Goal: Information Seeking & Learning: Learn about a topic

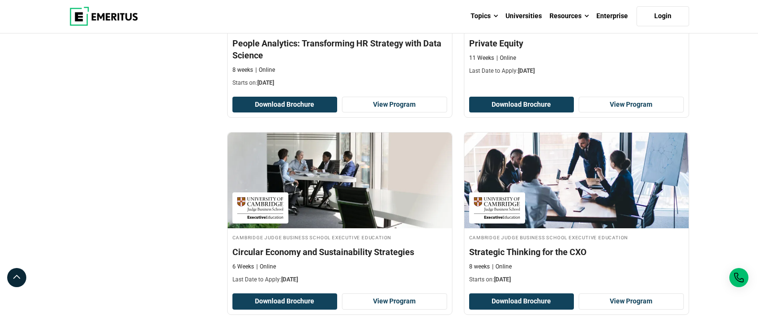
click at [222, 176] on div "Cambridge Judge Business School Executive Education Circular Economy and Sustai…" at bounding box center [339, 223] width 237 height 182
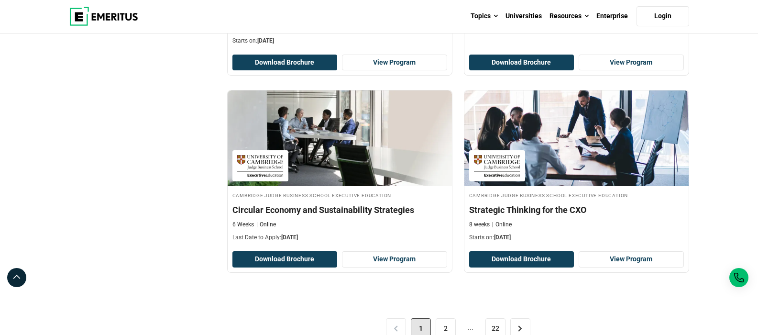
scroll to position [1966, 0]
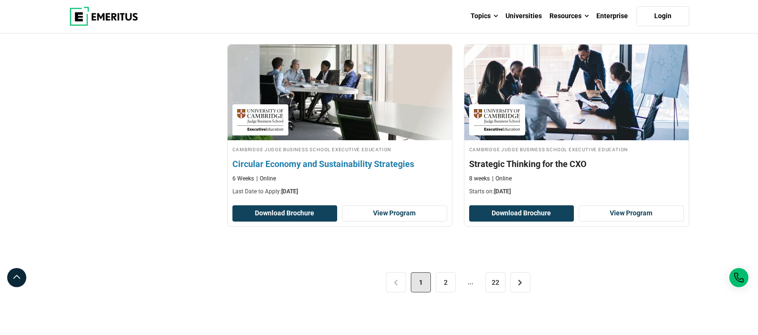
click at [299, 164] on h4 "Circular Economy and Sustainability Strategies" at bounding box center [339, 164] width 215 height 12
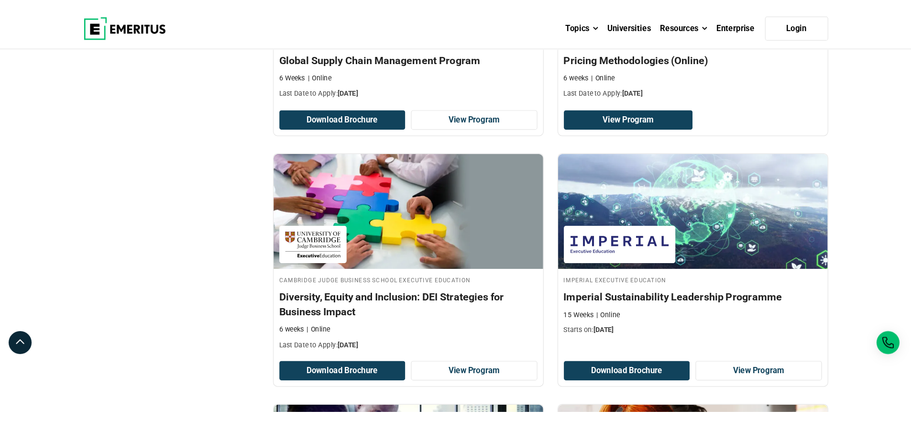
scroll to position [1084, 0]
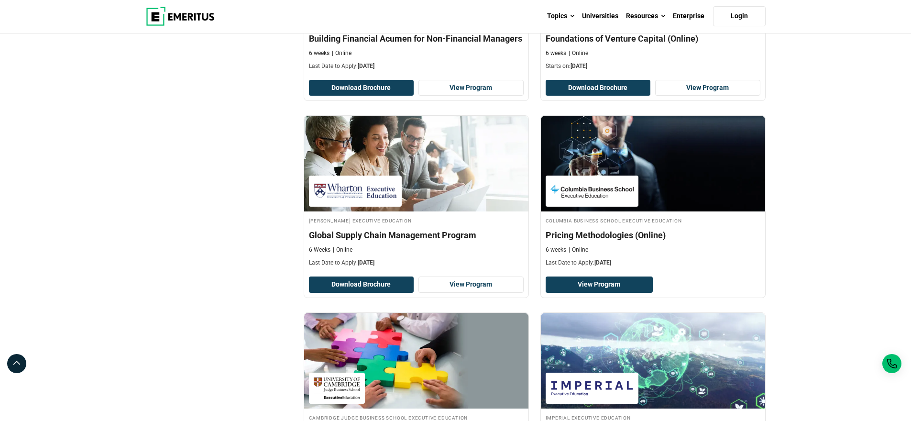
click at [757, 108] on div "Explore Programs leadership marketing project management data science product m…" at bounding box center [455, 338] width 911 height 2776
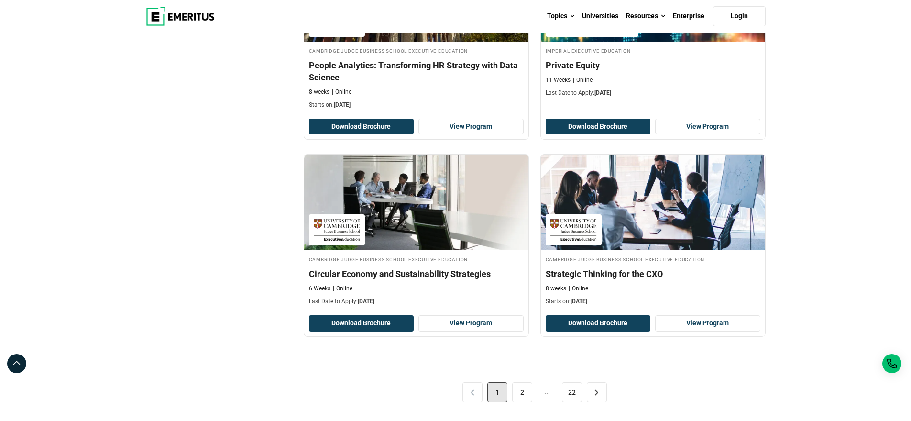
scroll to position [1856, 0]
click at [524, 334] on link "2" at bounding box center [522, 392] width 20 height 20
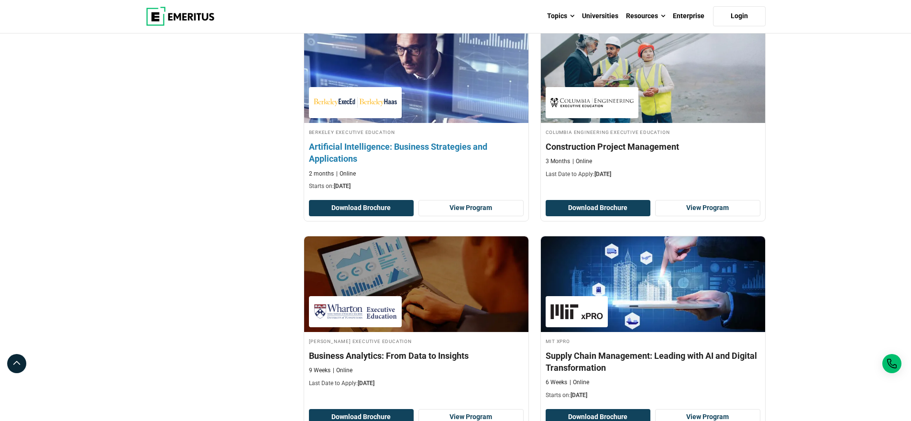
scroll to position [937, 0]
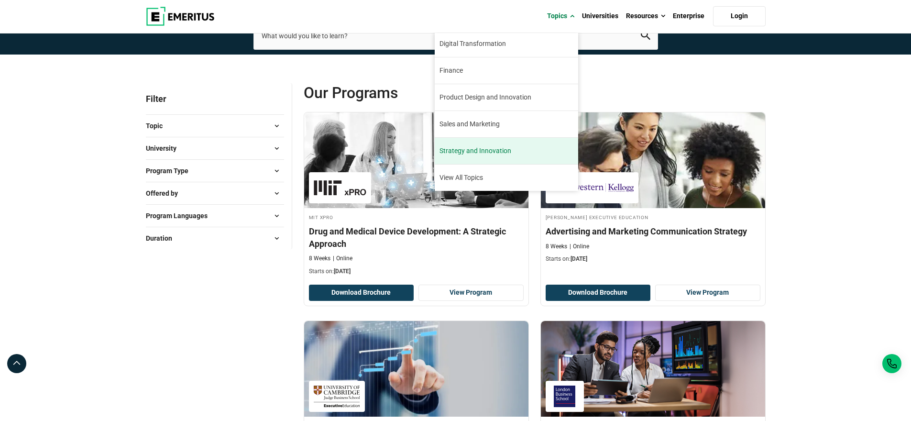
scroll to position [65, 0]
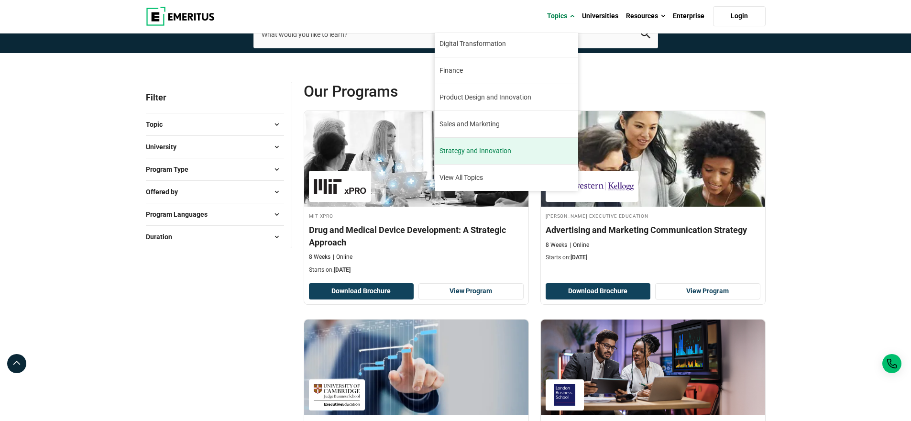
click at [491, 150] on span "Strategy and Innovation" at bounding box center [475, 151] width 72 height 10
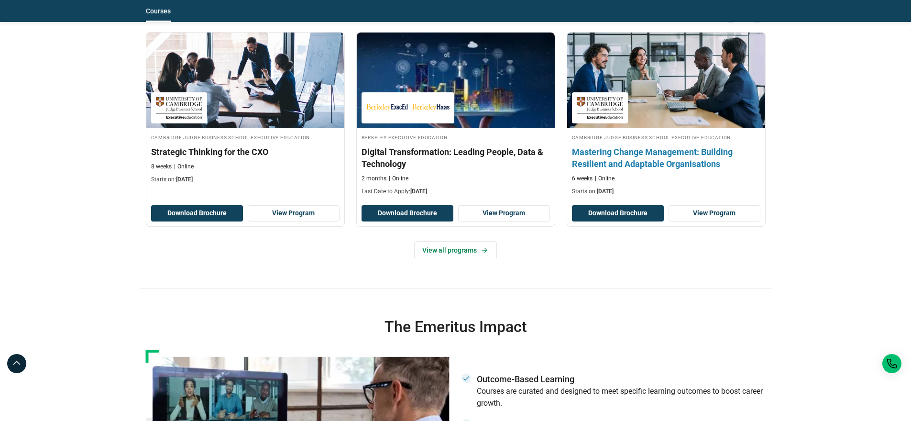
scroll to position [921, 0]
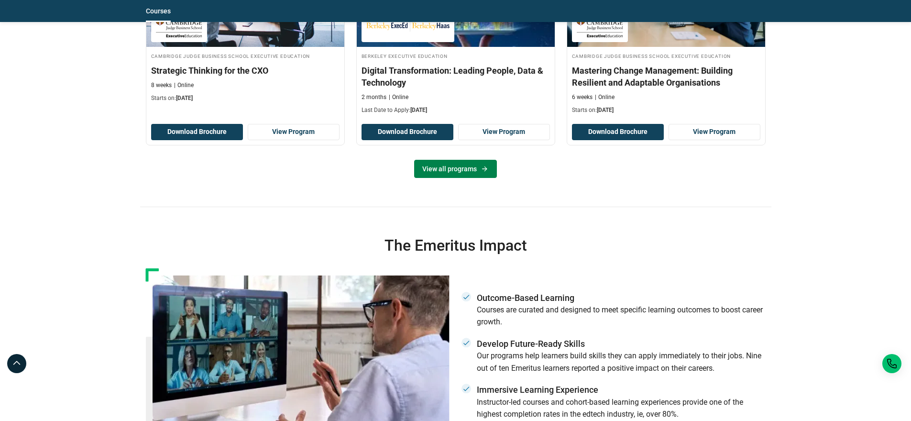
click at [459, 167] on link "View all programs" at bounding box center [455, 169] width 83 height 18
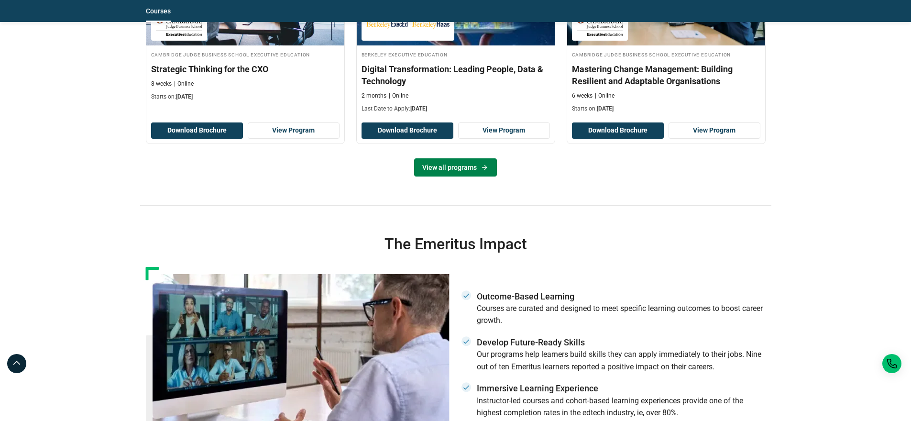
scroll to position [923, 0]
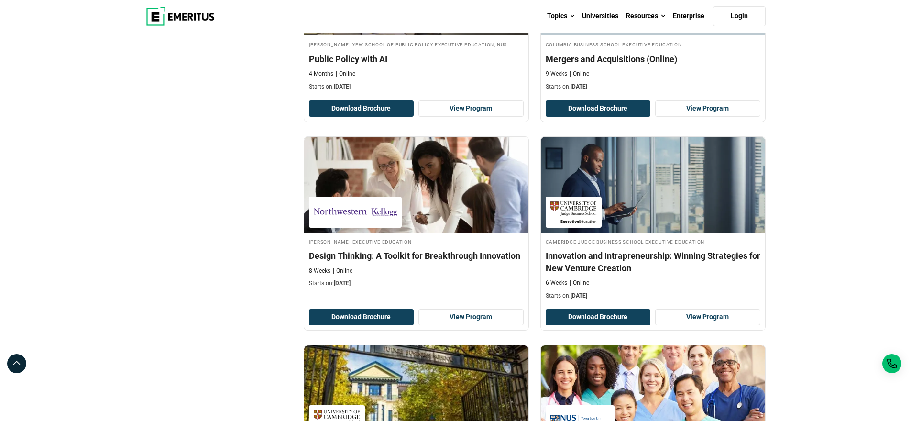
scroll to position [837, 0]
